Goal: Information Seeking & Learning: Find specific fact

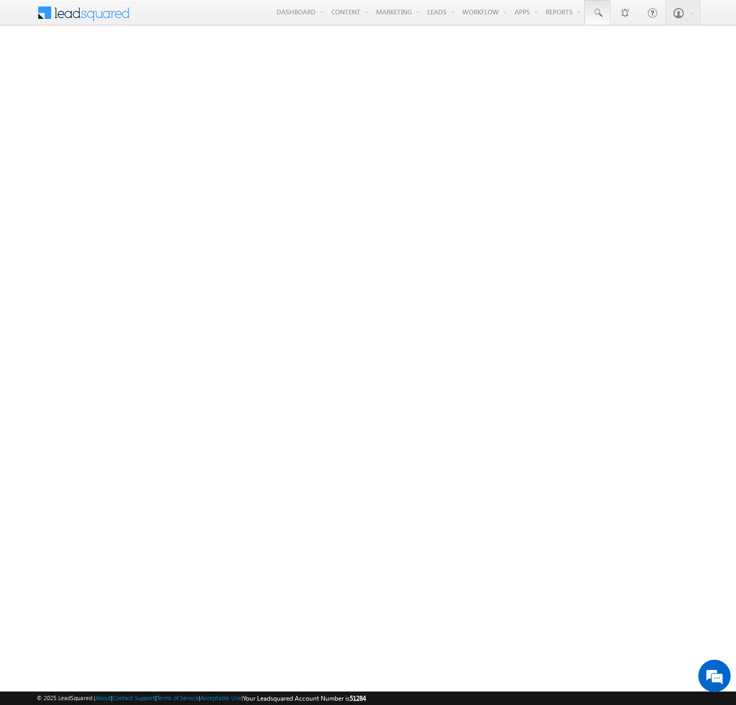
click at [597, 13] on span at bounding box center [597, 13] width 11 height 11
type input "8931573316"
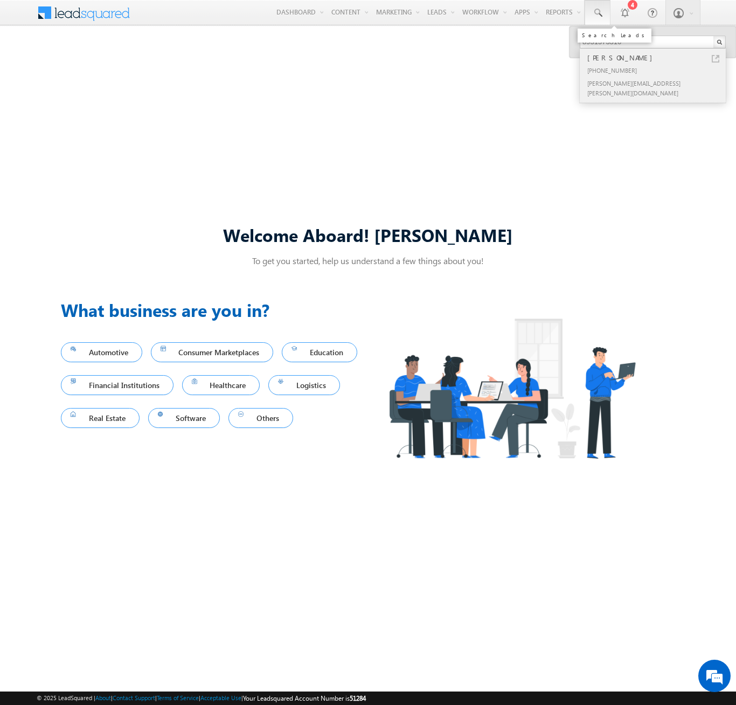
click at [657, 58] on div "[PERSON_NAME]" at bounding box center [657, 58] width 144 height 12
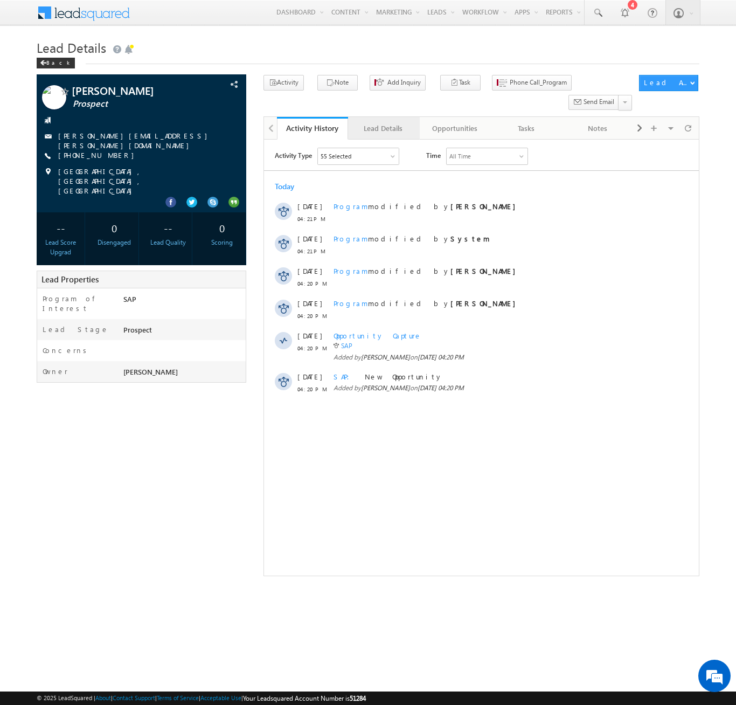
click at [383, 122] on div "Lead Details" at bounding box center [383, 128] width 53 height 13
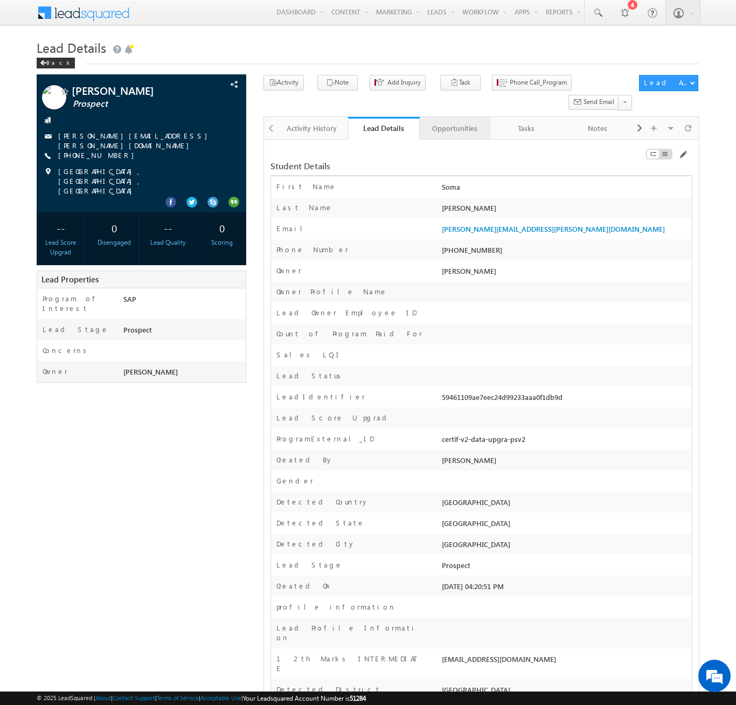
click at [454, 122] on div "Opportunities" at bounding box center [454, 128] width 53 height 13
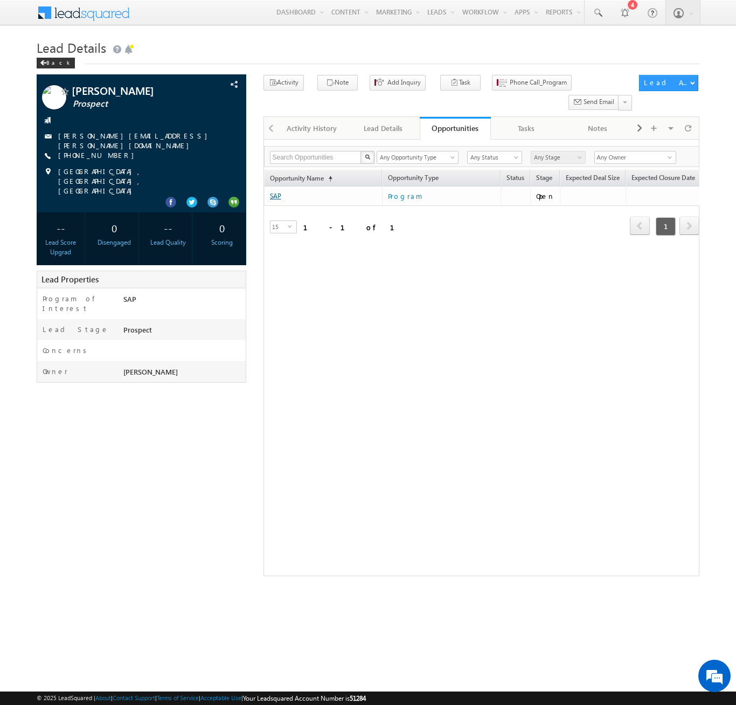
click at [275, 192] on link "SAP" at bounding box center [275, 196] width 11 height 8
